Goal: Obtain resource: Obtain resource

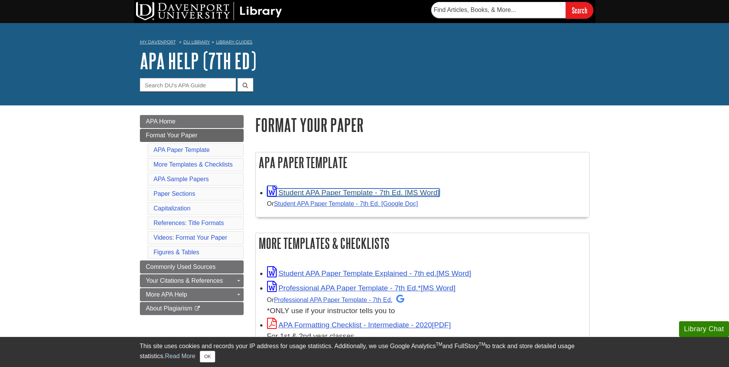
click at [309, 193] on link "Student APA Paper Template - 7th Ed. [MS Word]" at bounding box center [353, 192] width 173 height 8
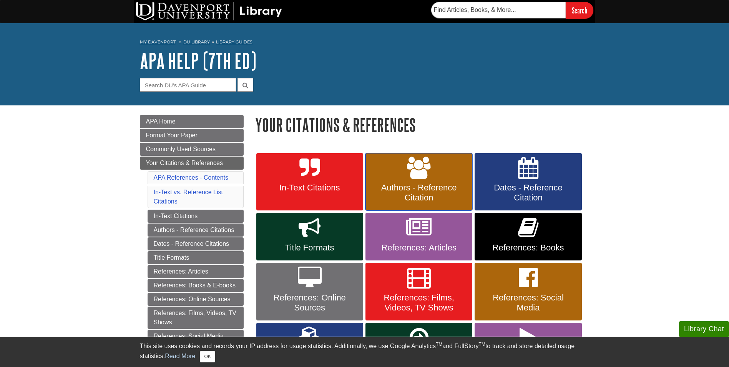
click at [413, 183] on span "Authors - Reference Citation" at bounding box center [418, 193] width 95 height 20
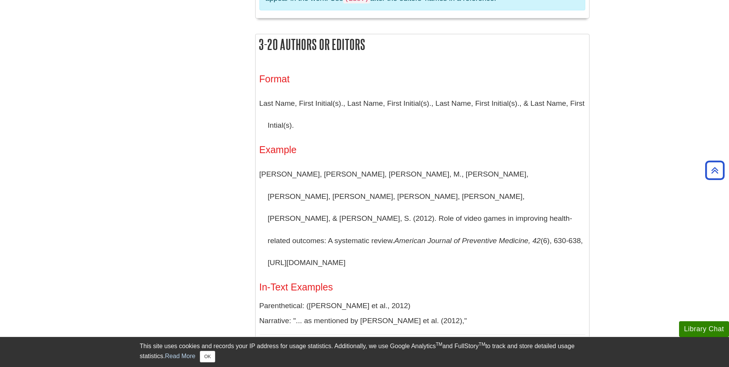
scroll to position [709, 0]
